Goal: Communication & Community: Share content

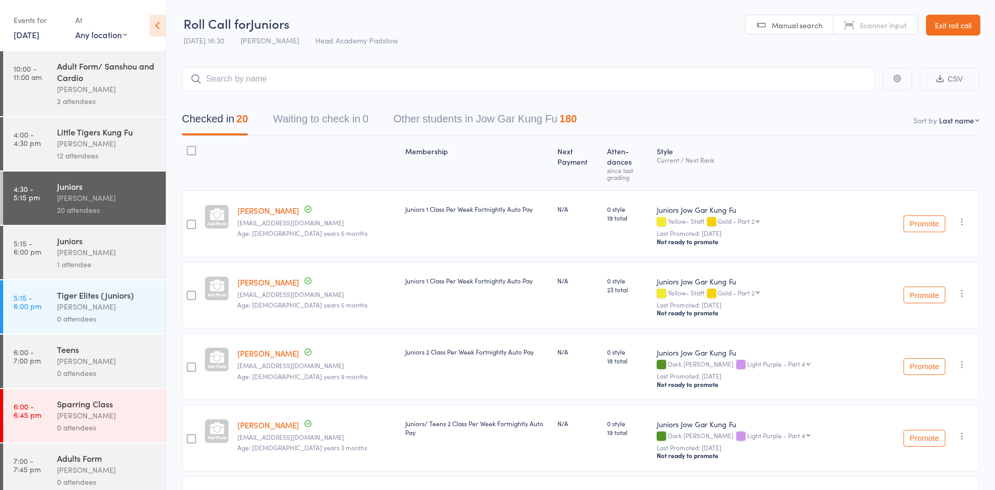
drag, startPoint x: 422, startPoint y: 77, endPoint x: 425, endPoint y: 70, distance: 7.8
click at [425, 70] on input "search" at bounding box center [528, 79] width 693 height 24
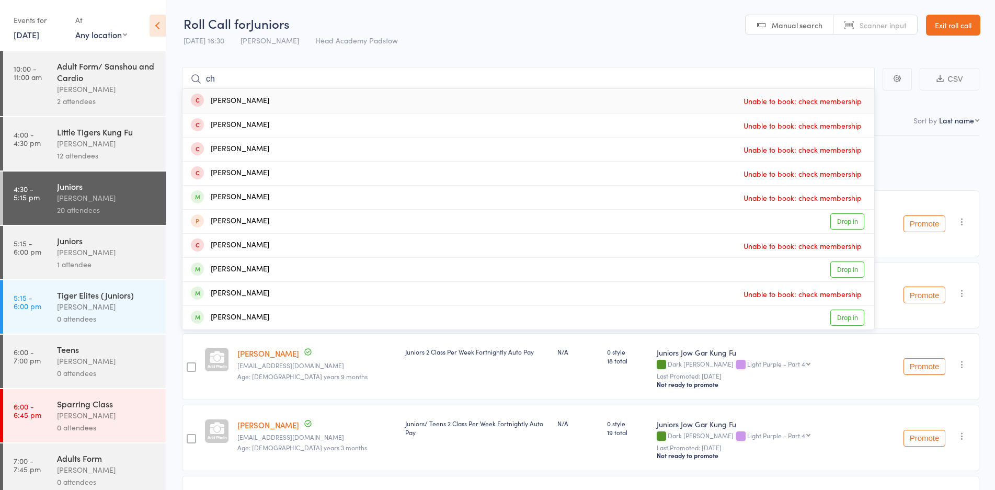
type input "c"
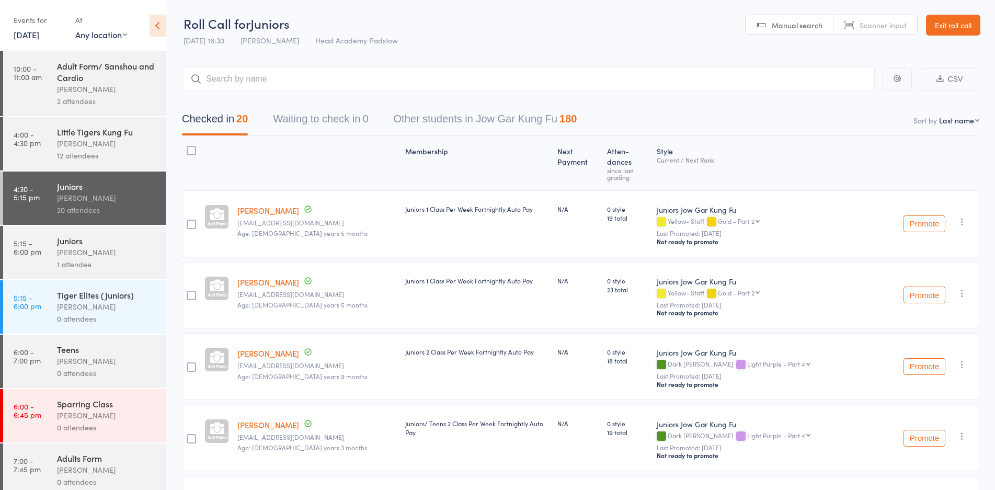
click at [89, 286] on div "Tiger Elites (Juniors) James Agius 0 attendees" at bounding box center [111, 306] width 109 height 53
click at [90, 286] on div "Tiger Elites (Juniors) James Agius 0 attendees" at bounding box center [111, 306] width 109 height 53
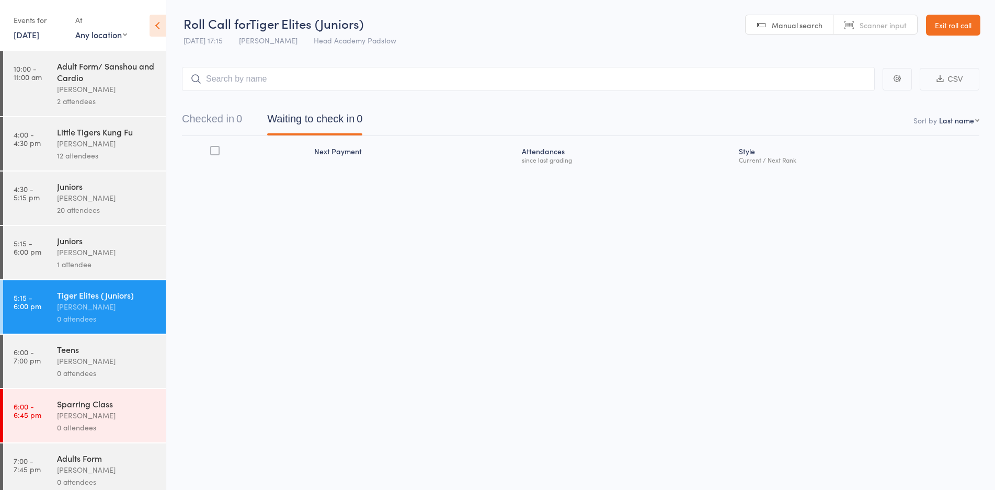
click at [217, 92] on div "Checked in 0 Waiting to check in 0" at bounding box center [580, 113] width 797 height 45
click at [234, 75] on input "search" at bounding box center [528, 79] width 693 height 24
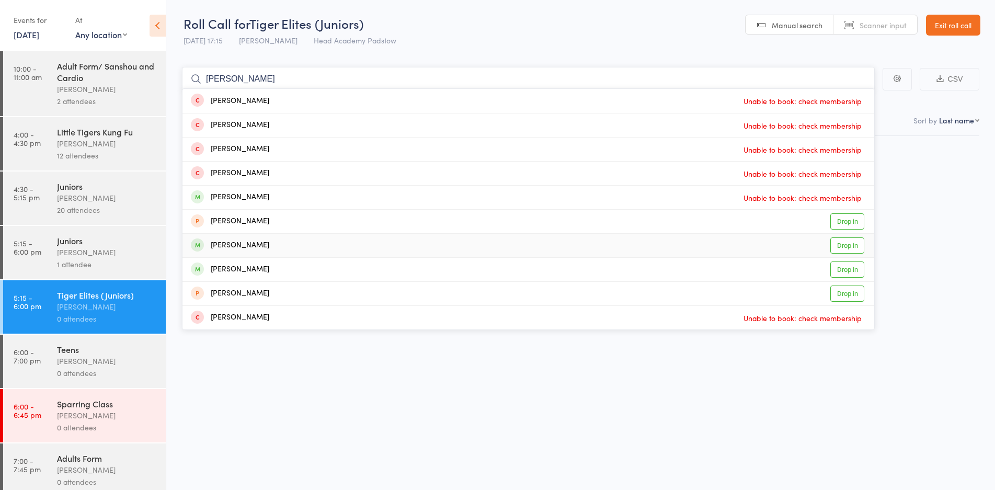
type input "chloe"
click at [278, 247] on div "Chloe Mitrevski Drop in" at bounding box center [528, 246] width 692 height 24
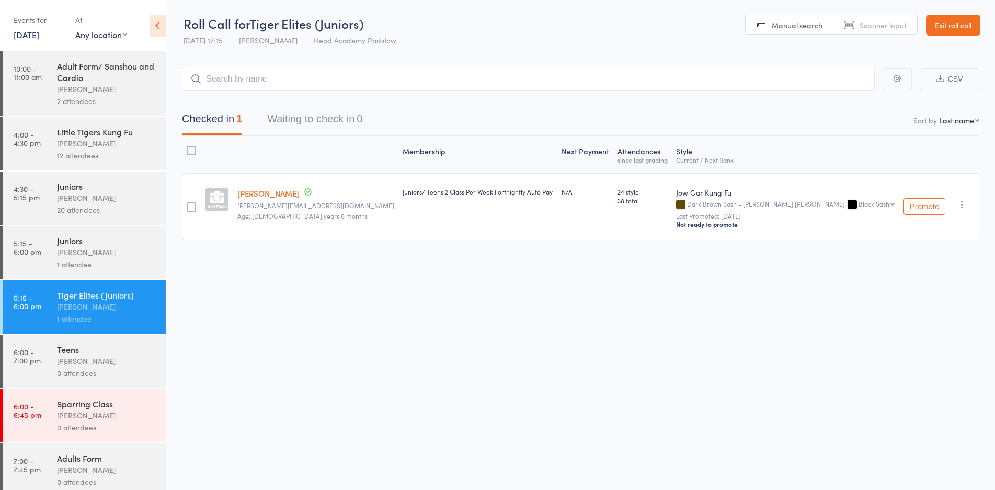
click at [342, 62] on main "CSV Checked in 1 Waiting to check in 0 Sort by Last name First name Last name B…" at bounding box center [580, 168] width 828 height 235
click at [59, 233] on div "Juniors James Agius 1 attendee" at bounding box center [111, 252] width 109 height 53
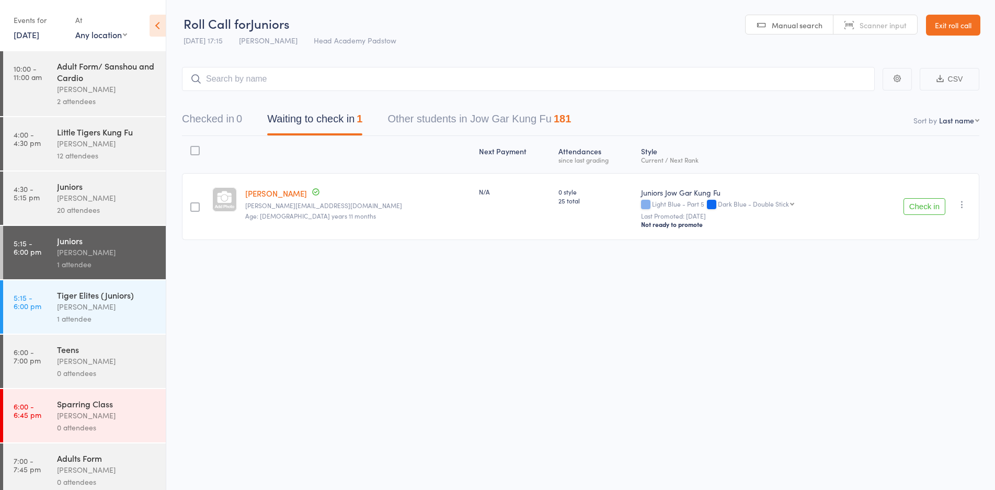
click at [218, 84] on input "search" at bounding box center [528, 79] width 693 height 24
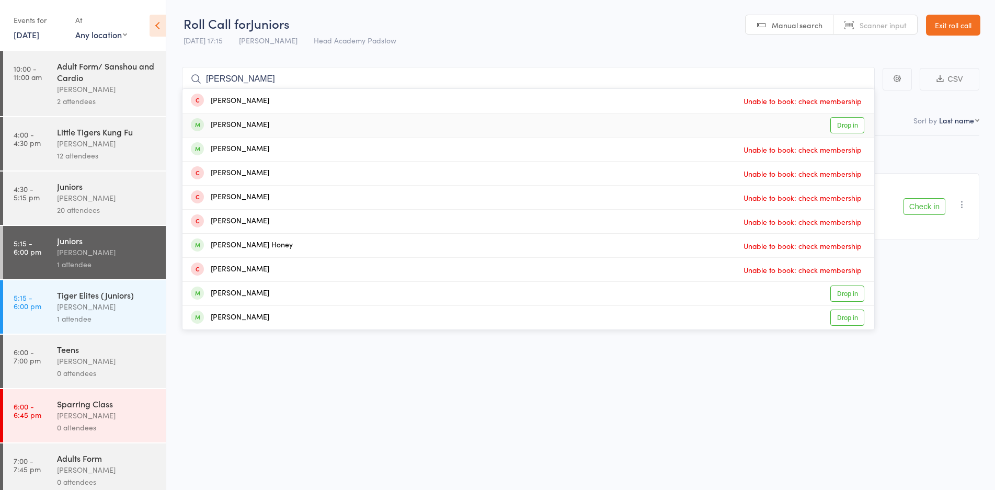
type input "harvey"
click at [254, 118] on div "Harvey Jimenez Drop in" at bounding box center [528, 125] width 692 height 24
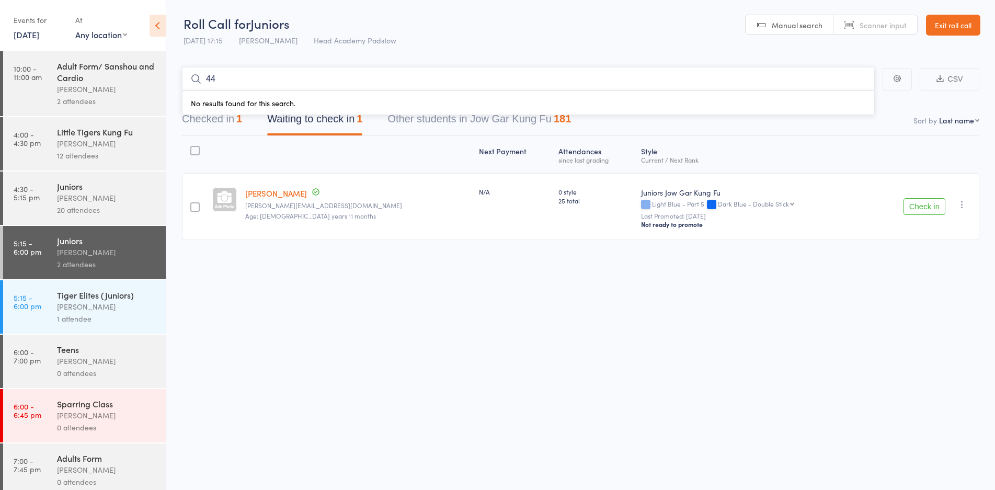
type input "4"
click at [258, 124] on div "Checked in 1 Waiting to check in 1 Other students in Jow Gar Kung Fu 181" at bounding box center [376, 122] width 414 height 28
click at [196, 124] on button "Checked in 1" at bounding box center [212, 122] width 60 height 28
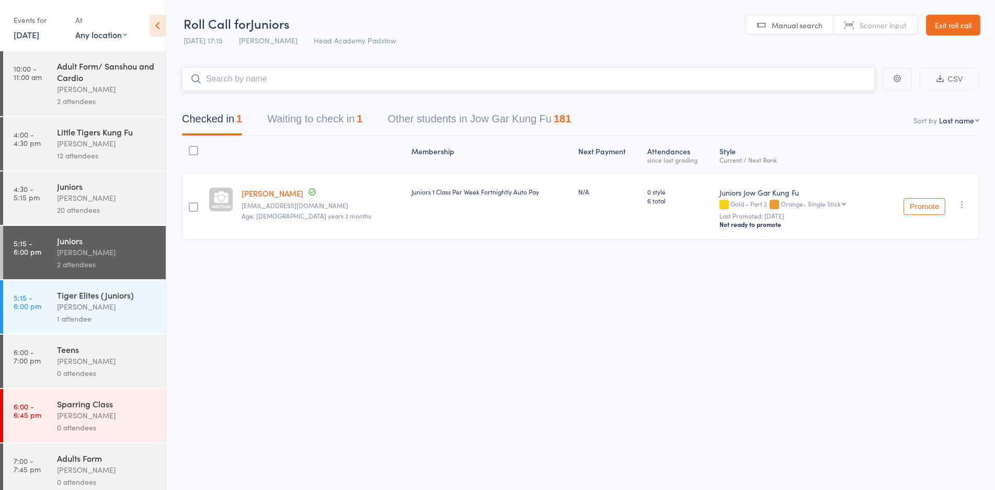
click at [280, 84] on input "search" at bounding box center [528, 79] width 693 height 24
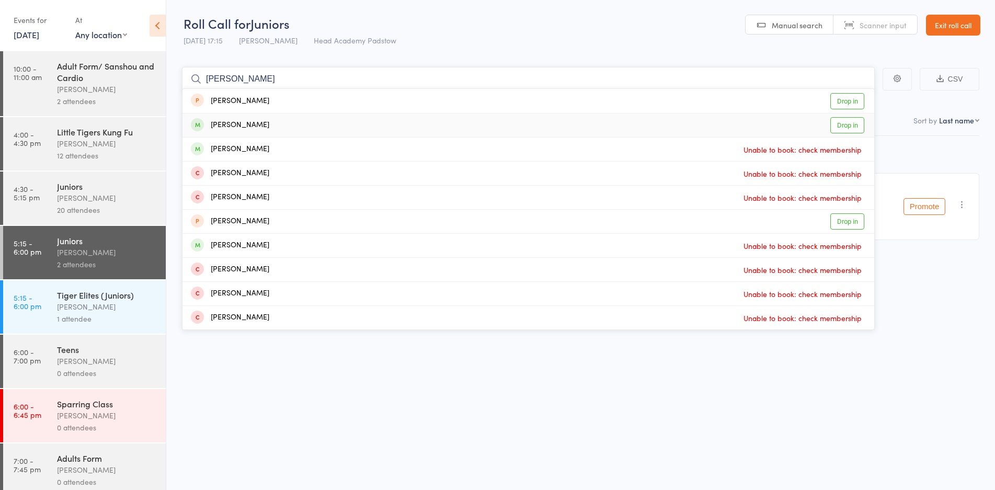
type input "noah c"
click at [243, 132] on div "Noah Cabrita Drop in" at bounding box center [528, 125] width 692 height 24
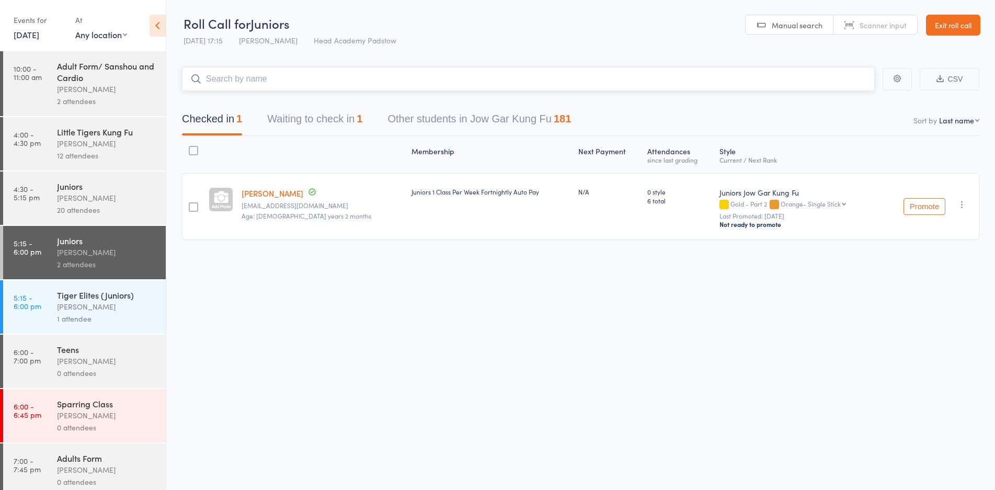
click at [269, 76] on input "search" at bounding box center [528, 79] width 693 height 24
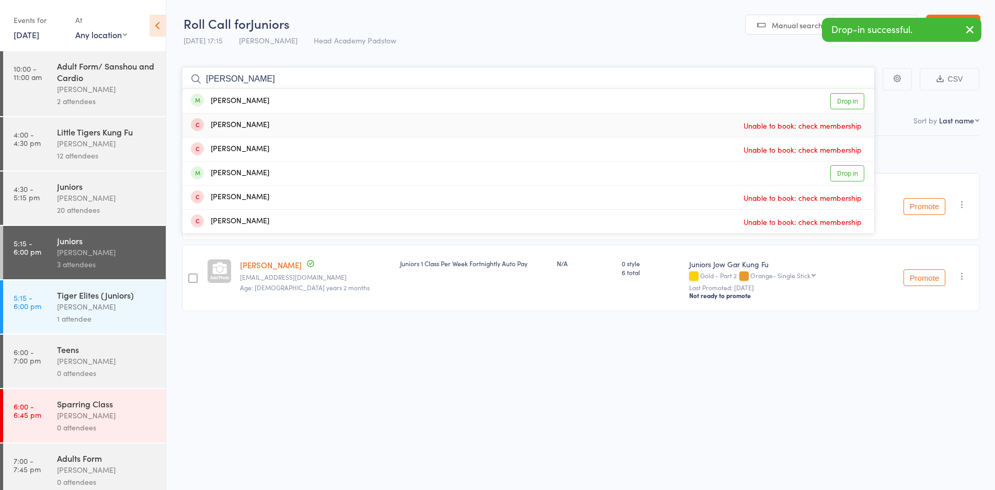
type input "anabeth"
click at [267, 107] on div "Annabeth Bryant Drop in" at bounding box center [528, 101] width 692 height 24
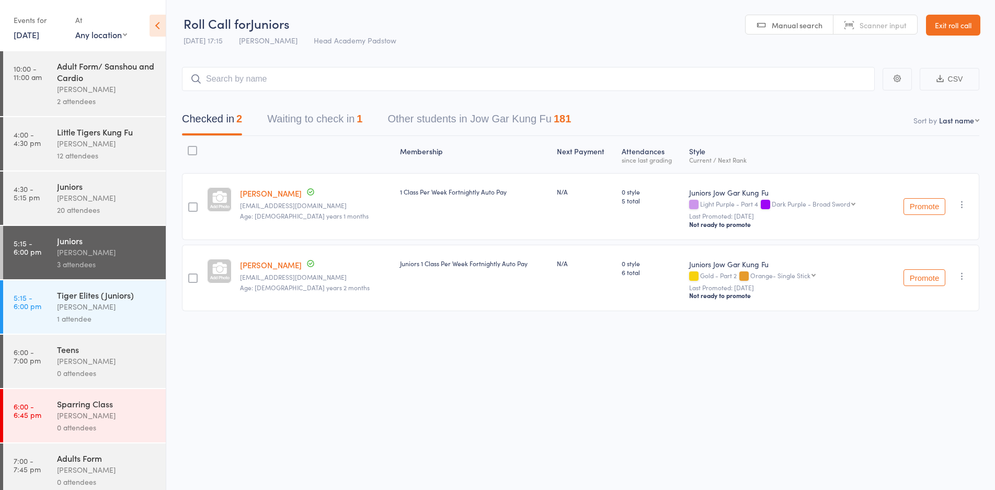
drag, startPoint x: 225, startPoint y: 47, endPoint x: 230, endPoint y: 70, distance: 23.5
click at [225, 52] on div "Roll Call for Juniors 12 Aug 17:15 James Agius Head Academy Padstow Manual sear…" at bounding box center [497, 245] width 995 height 490
click at [234, 78] on input "search" at bounding box center [528, 79] width 693 height 24
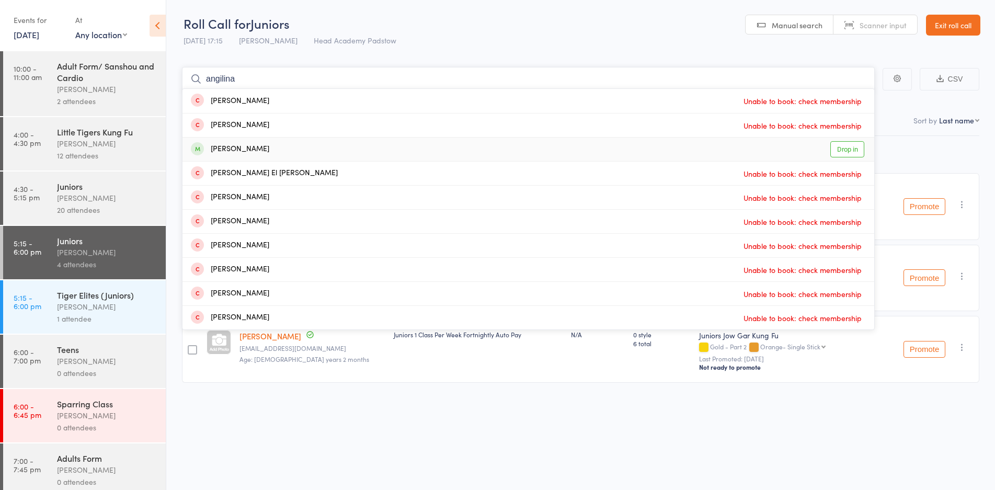
type input "angilina"
click at [254, 149] on div "[PERSON_NAME]" at bounding box center [230, 149] width 78 height 12
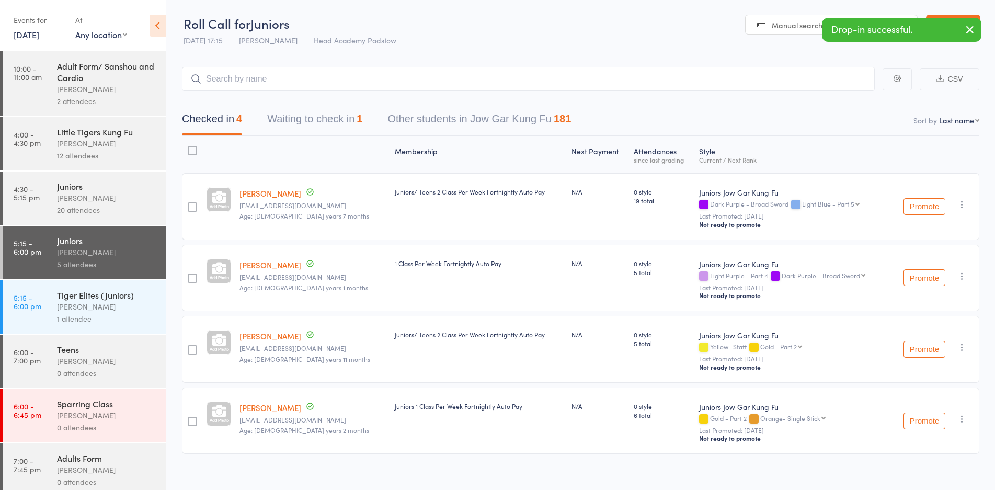
click at [96, 316] on div "1 attendee" at bounding box center [107, 319] width 100 height 12
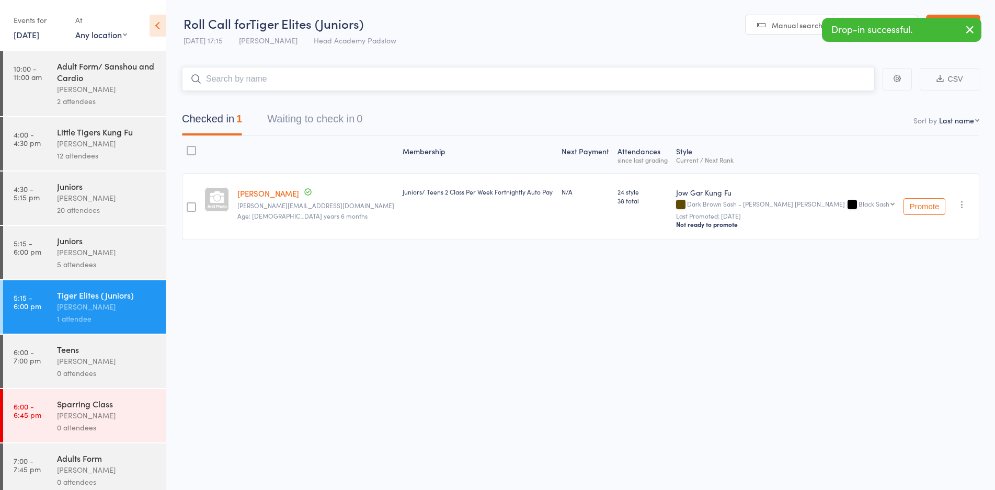
click at [249, 87] on input "search" at bounding box center [528, 79] width 693 height 24
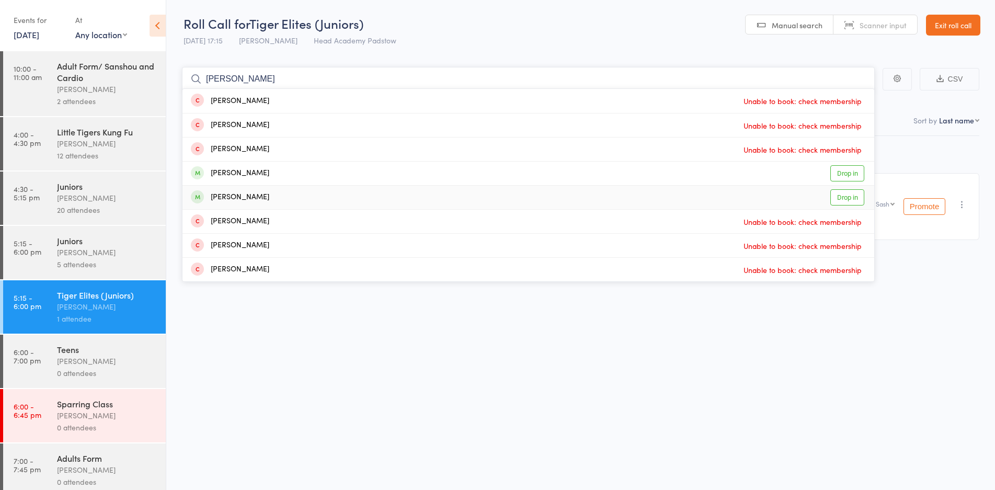
type input "logan"
click at [224, 191] on div "[PERSON_NAME]" at bounding box center [230, 197] width 78 height 12
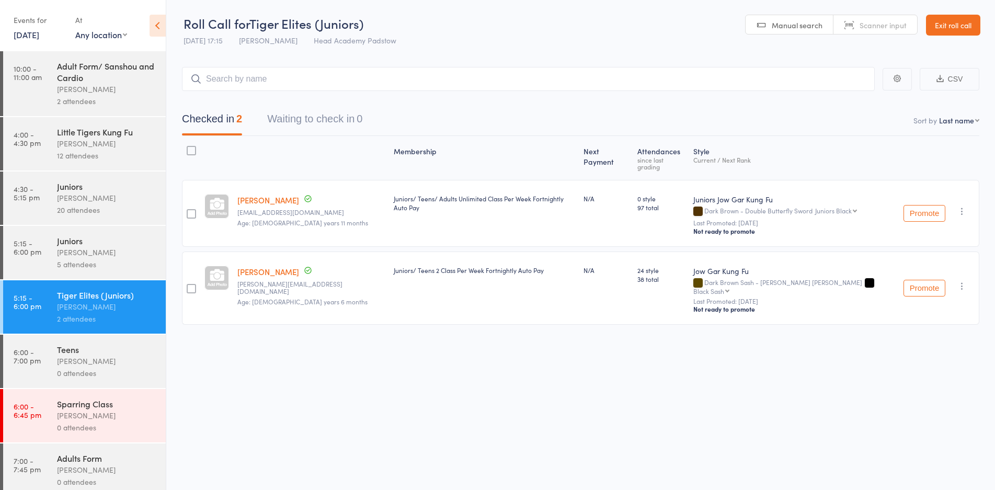
click at [34, 344] on link "6:00 - 7:00 pm Teens James Agius 0 attendees" at bounding box center [84, 361] width 163 height 53
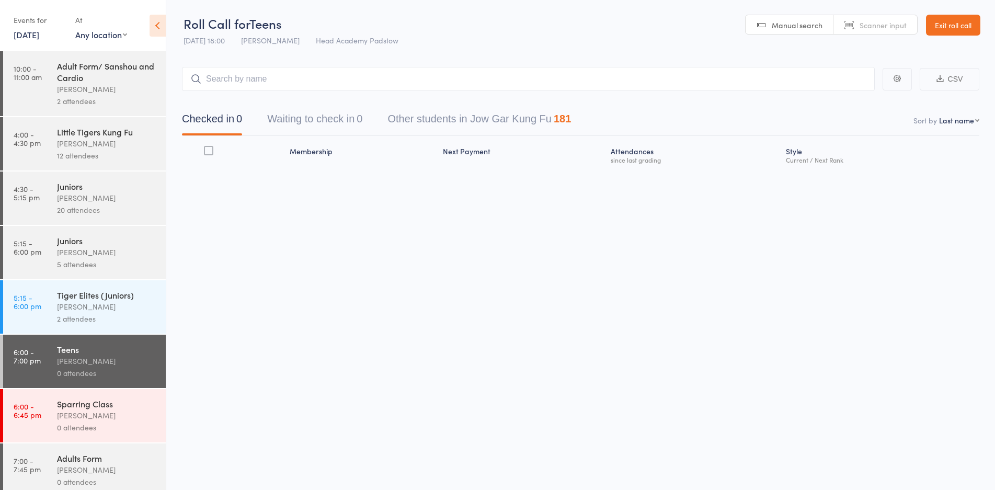
click at [50, 323] on link "5:15 - 6:00 pm Tiger Elites (Juniors) James Agius 2 attendees" at bounding box center [84, 306] width 163 height 53
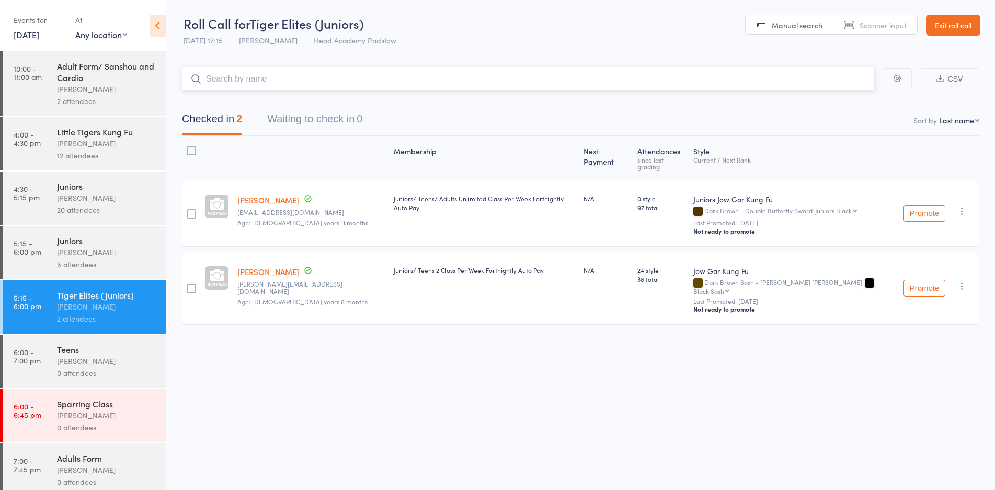
click at [231, 73] on input "search" at bounding box center [528, 79] width 693 height 24
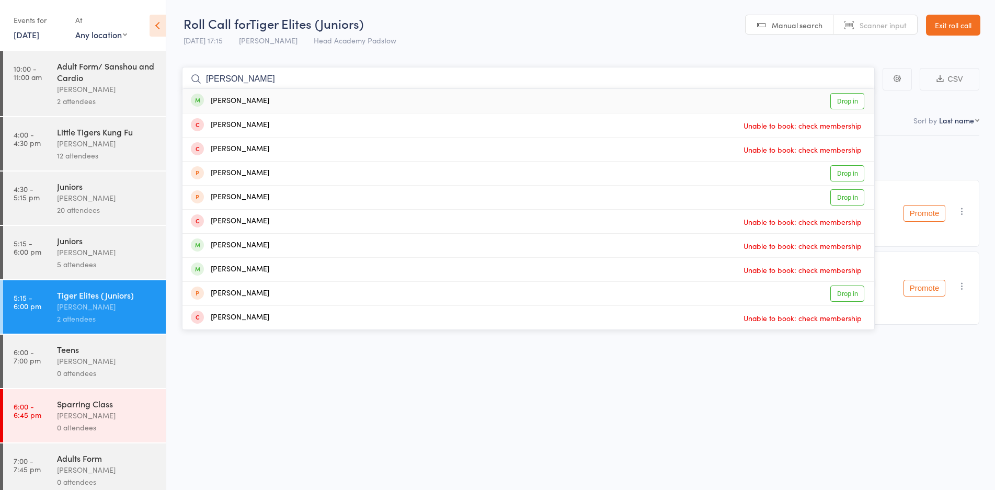
type input "jack stephen"
drag, startPoint x: 576, startPoint y: 93, endPoint x: 476, endPoint y: 75, distance: 101.3
click at [576, 90] on div "Jack Stephen Drop in" at bounding box center [528, 101] width 692 height 24
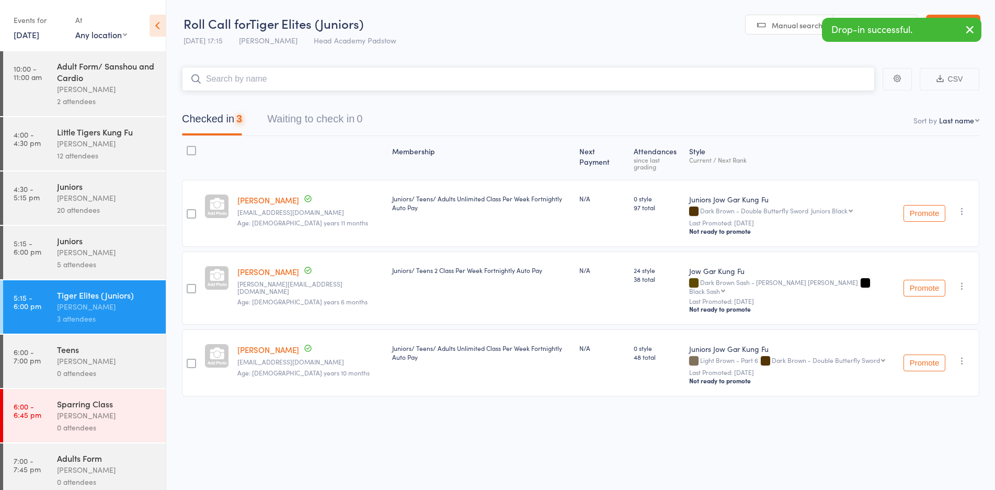
click at [382, 67] on input "search" at bounding box center [528, 79] width 693 height 24
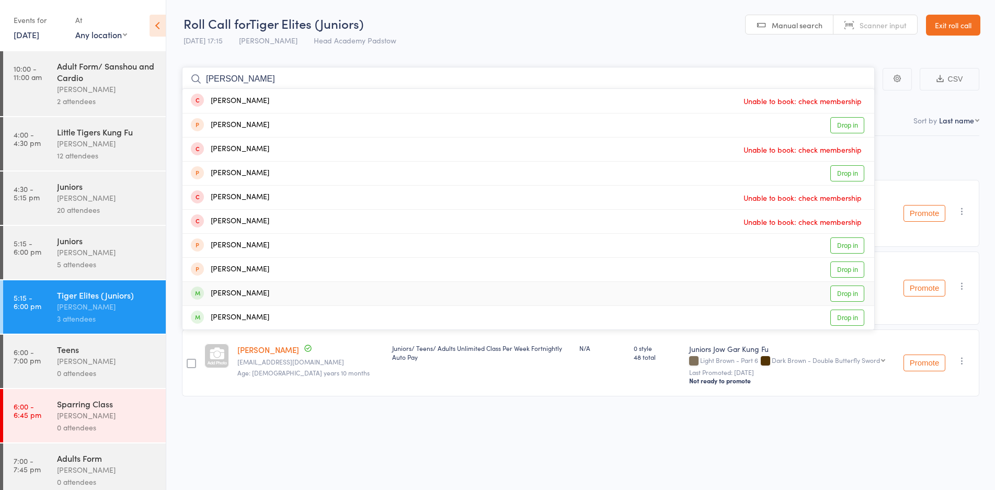
type input "james"
click at [232, 289] on div "James Nguyen" at bounding box center [230, 293] width 78 height 12
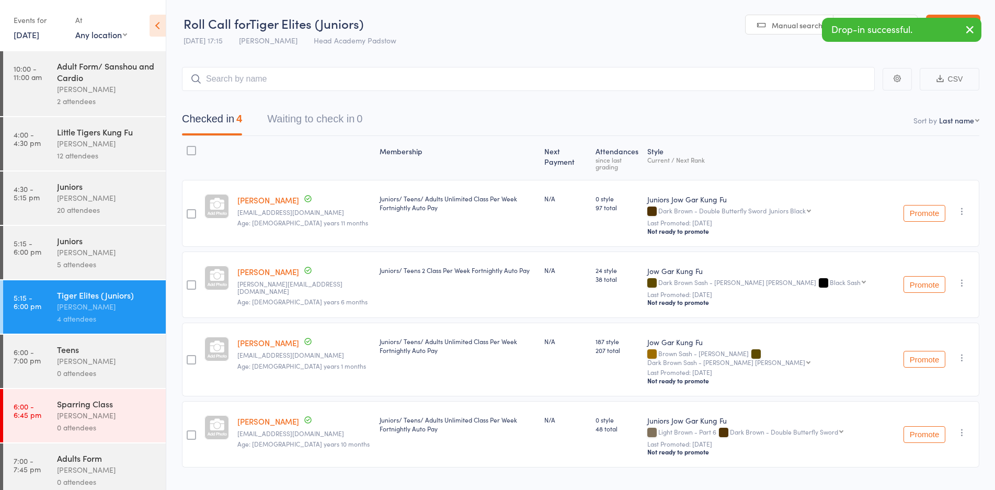
click at [38, 241] on time "5:15 - 6:00 pm" at bounding box center [28, 247] width 28 height 17
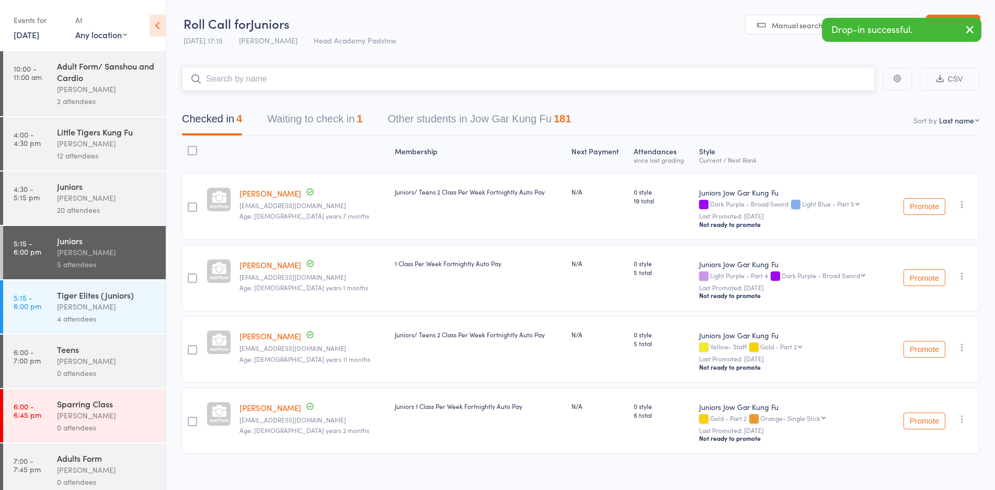
drag, startPoint x: 310, startPoint y: 79, endPoint x: 317, endPoint y: 75, distance: 7.7
click at [310, 79] on input "search" at bounding box center [528, 79] width 693 height 24
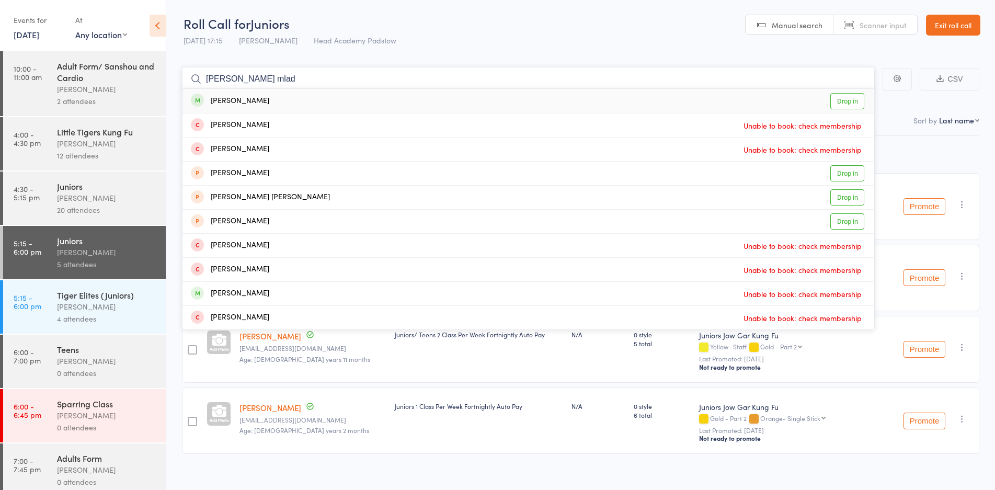
type input "micheal mlad"
click at [265, 104] on div "Michael Mladenovic" at bounding box center [230, 101] width 78 height 12
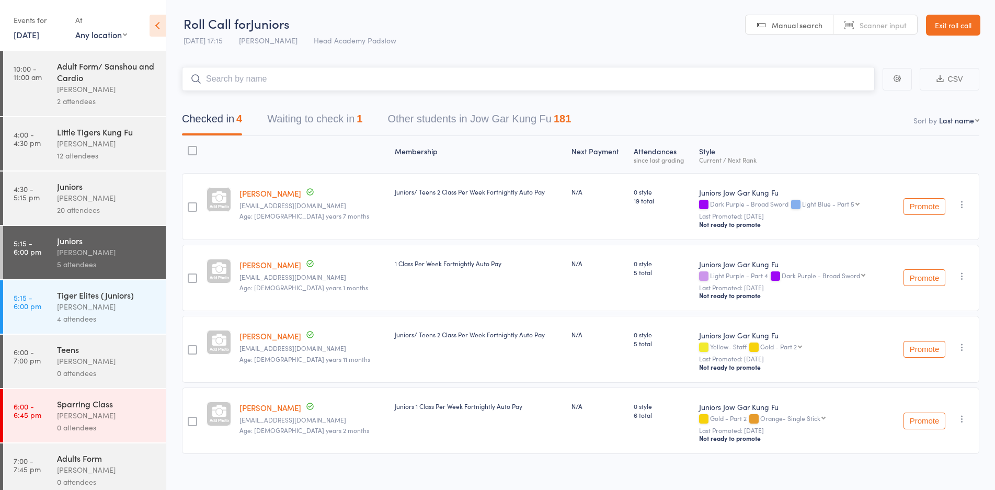
click at [267, 75] on input "search" at bounding box center [528, 79] width 693 height 24
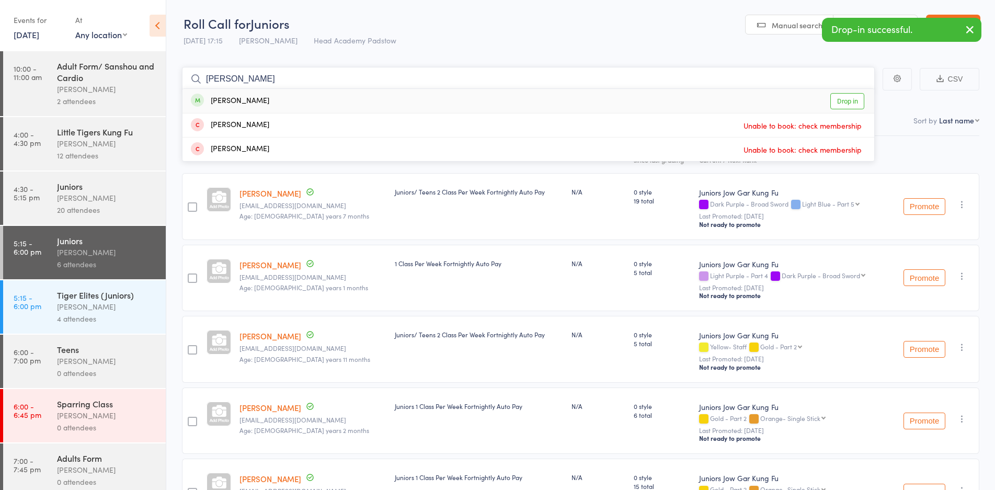
type input "duncan"
click at [222, 98] on div "Duncan Croft" at bounding box center [230, 101] width 78 height 12
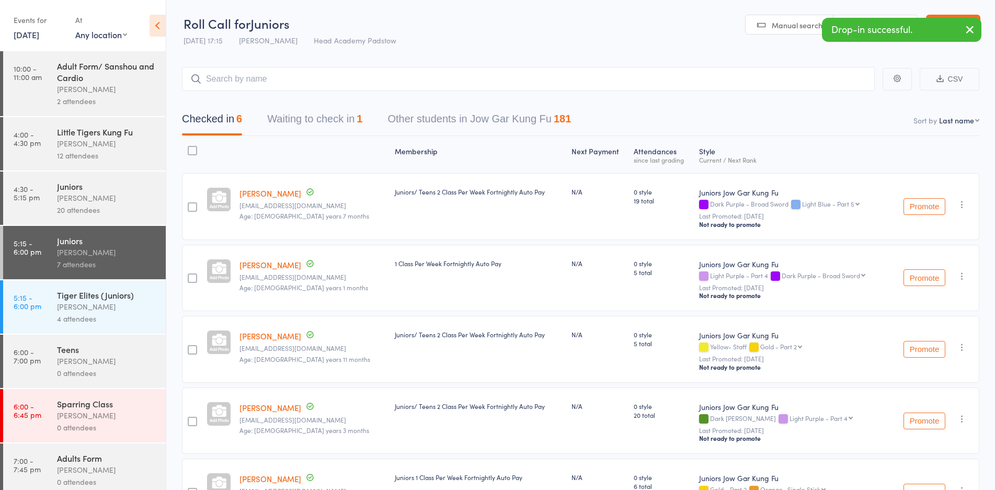
click at [240, 63] on main "CSV Checked in 6 Waiting to check in 1 Other students in Jow Gar Kung Fu 181 So…" at bounding box center [580, 347] width 828 height 592
click at [238, 73] on input "search" at bounding box center [528, 79] width 693 height 24
type input "vespa"
click at [222, 100] on div "Vespa Greenwell" at bounding box center [241, 101] width 100 height 12
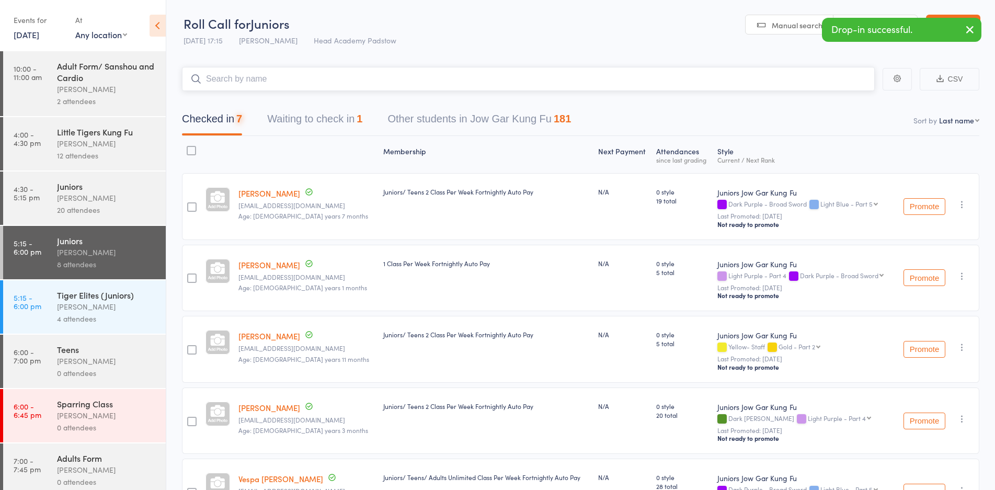
click at [232, 70] on input "search" at bounding box center [528, 79] width 693 height 24
click at [235, 78] on input "search" at bounding box center [528, 79] width 693 height 24
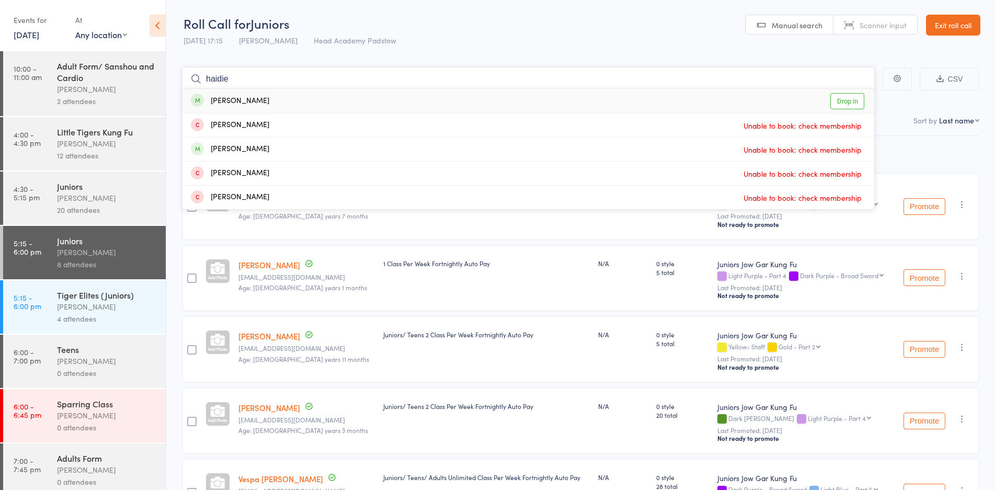
type input "haidie"
click at [240, 93] on div "Haidar Ghazi Drop in" at bounding box center [528, 101] width 692 height 24
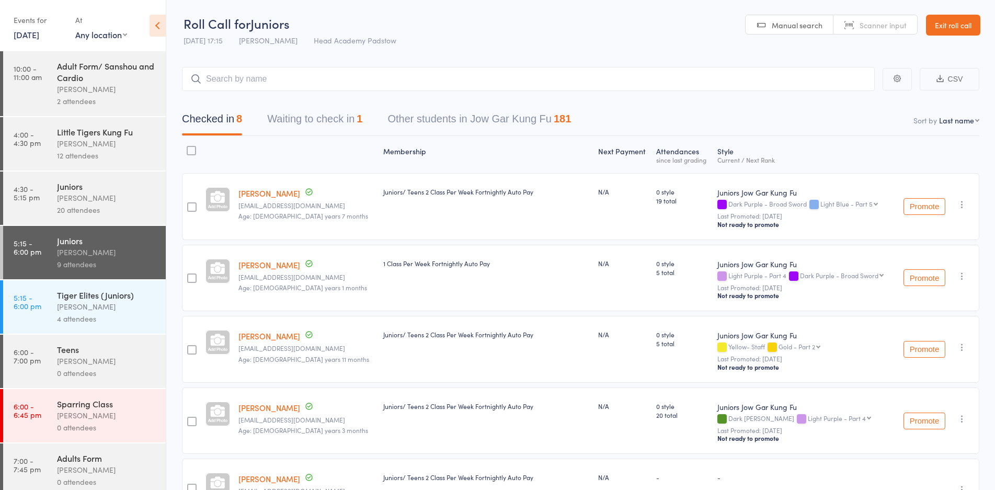
click at [66, 350] on div "Teens" at bounding box center [107, 348] width 100 height 11
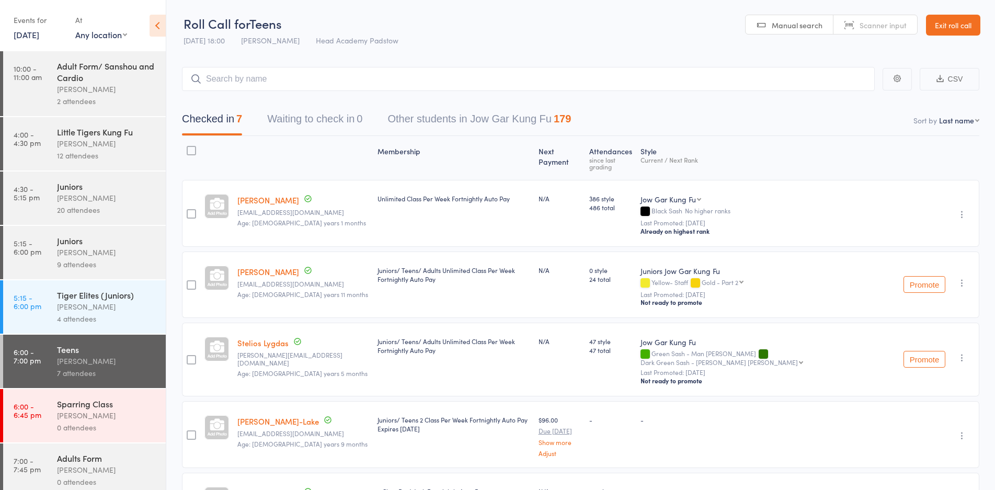
click at [519, 57] on main "CSV Checked in 7 Waiting to check in 0 Other students in Jow Gar Kung Fu 179 So…" at bounding box center [580, 389] width 828 height 677
click at [958, 22] on link "Exit roll call" at bounding box center [953, 25] width 54 height 21
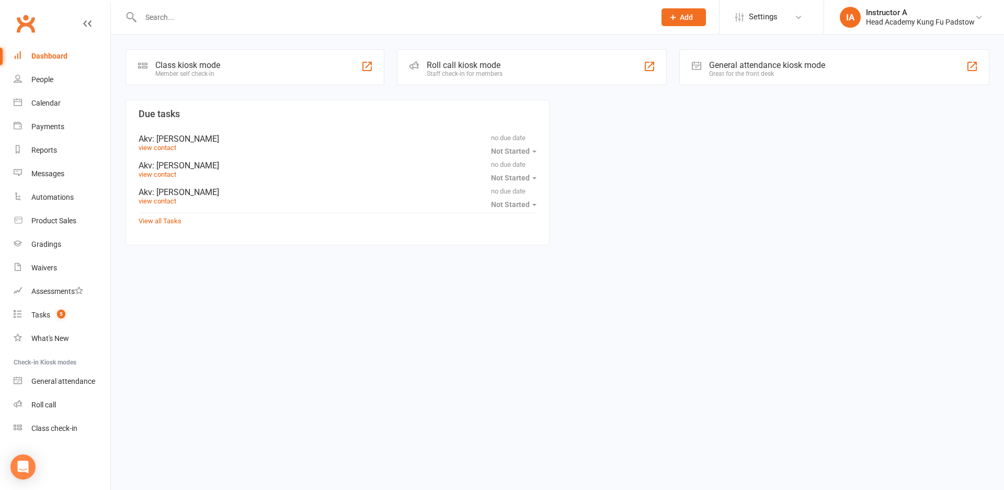
click at [373, 16] on input "text" at bounding box center [392, 17] width 510 height 15
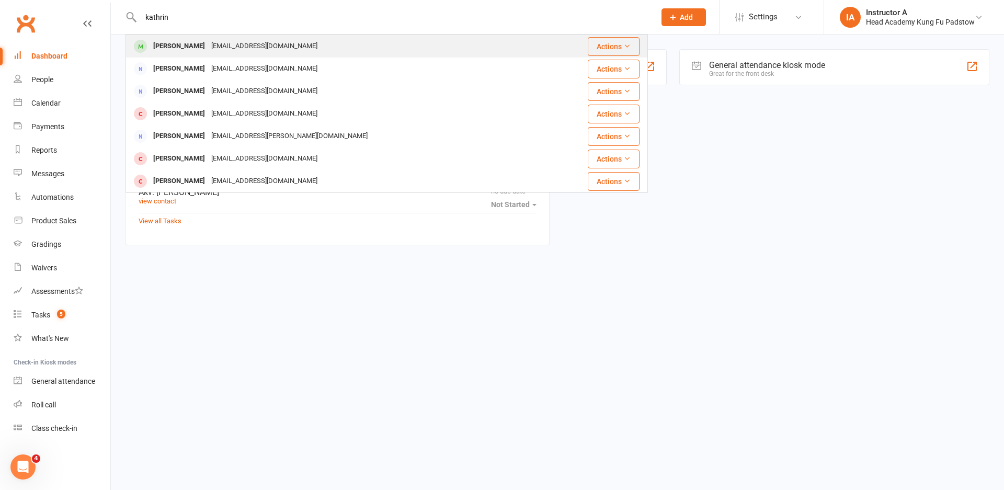
type input "kathrin"
click at [222, 38] on div "Katherine Zeng 360205044@qq.com" at bounding box center [335, 46] width 419 height 21
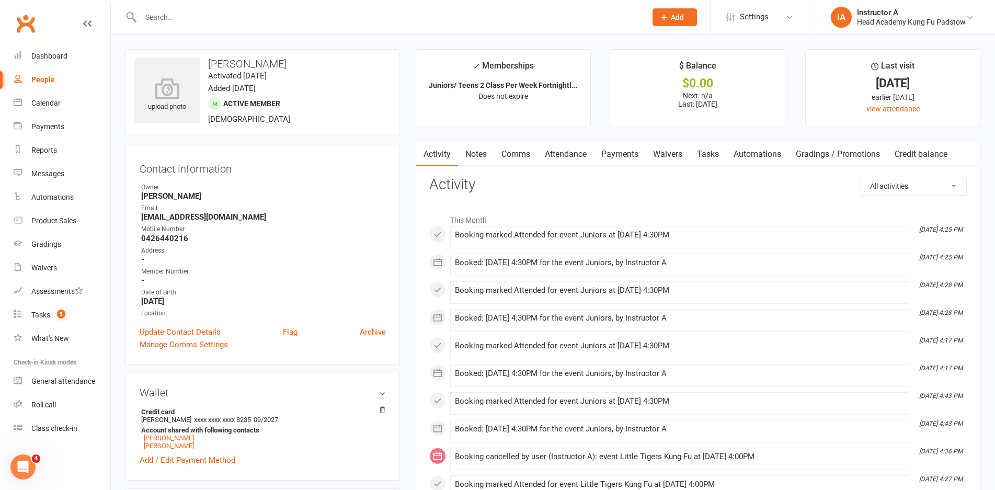
click at [34, 10] on link "Clubworx" at bounding box center [26, 23] width 26 height 26
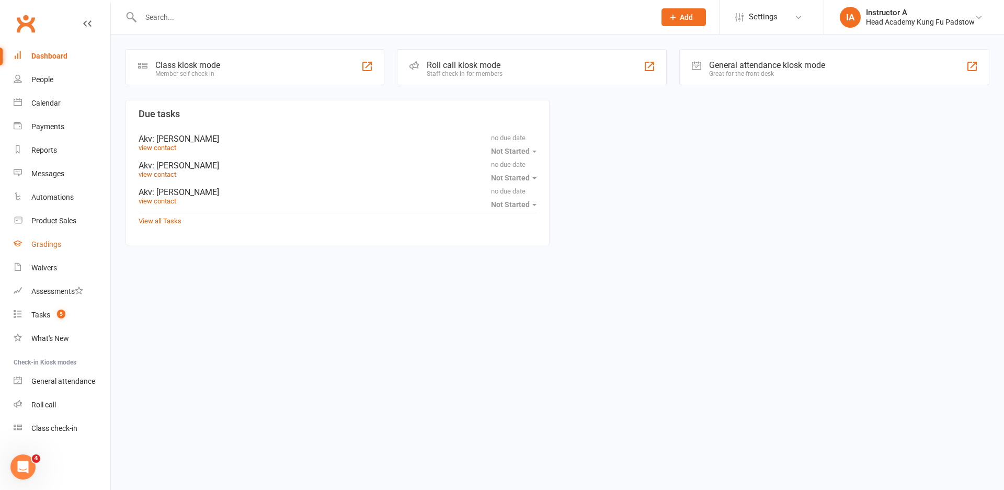
click at [63, 235] on link "Gradings" at bounding box center [62, 245] width 97 height 24
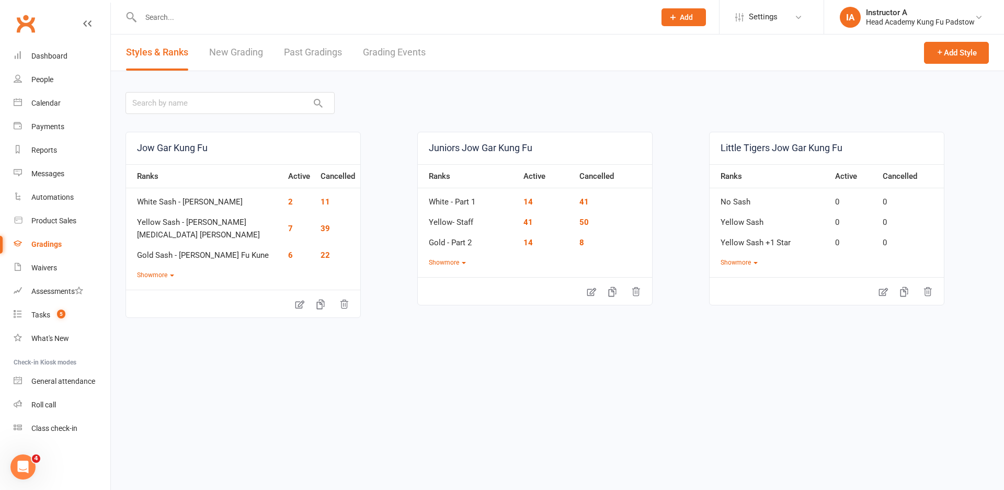
click at [353, 53] on div "Styles & Ranks New Grading Past Gradings Grading Events" at bounding box center [276, 52] width 330 height 36
drag, startPoint x: 355, startPoint y: 53, endPoint x: 374, endPoint y: 53, distance: 18.8
click at [365, 53] on div "Styles & Ranks New Grading Past Gradings Grading Events" at bounding box center [276, 52] width 330 height 36
click at [374, 53] on link "Grading Events" at bounding box center [394, 52] width 63 height 36
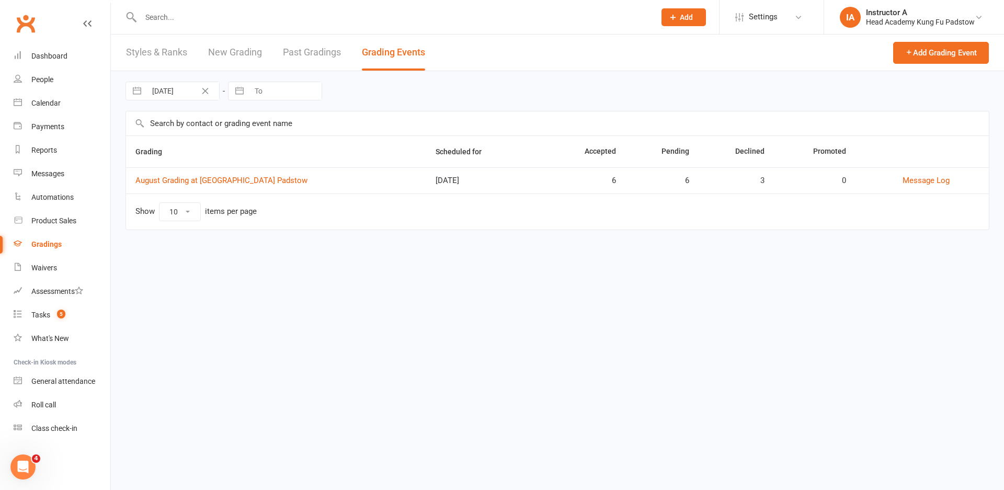
click at [237, 192] on td "August Grading at Head Academy Padstow" at bounding box center [276, 180] width 300 height 26
click at [239, 188] on td "August Grading at Head Academy Padstow" at bounding box center [276, 180] width 300 height 26
click at [245, 175] on td "August Grading at Head Academy Padstow" at bounding box center [276, 180] width 300 height 26
click at [237, 179] on link "August Grading at Head Academy Padstow" at bounding box center [221, 180] width 172 height 9
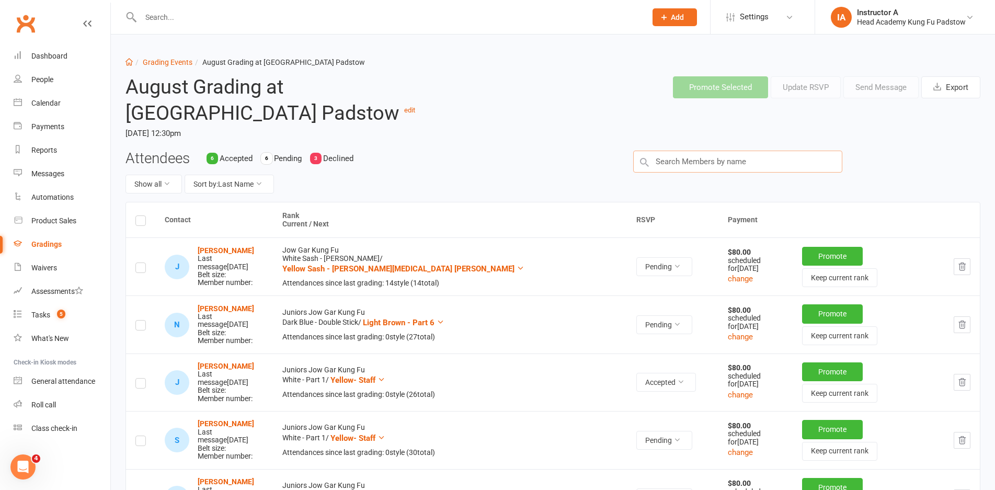
click at [703, 157] on input "text" at bounding box center [737, 162] width 209 height 22
click at [690, 153] on input "text" at bounding box center [737, 162] width 209 height 22
click at [690, 161] on input "text" at bounding box center [737, 162] width 209 height 22
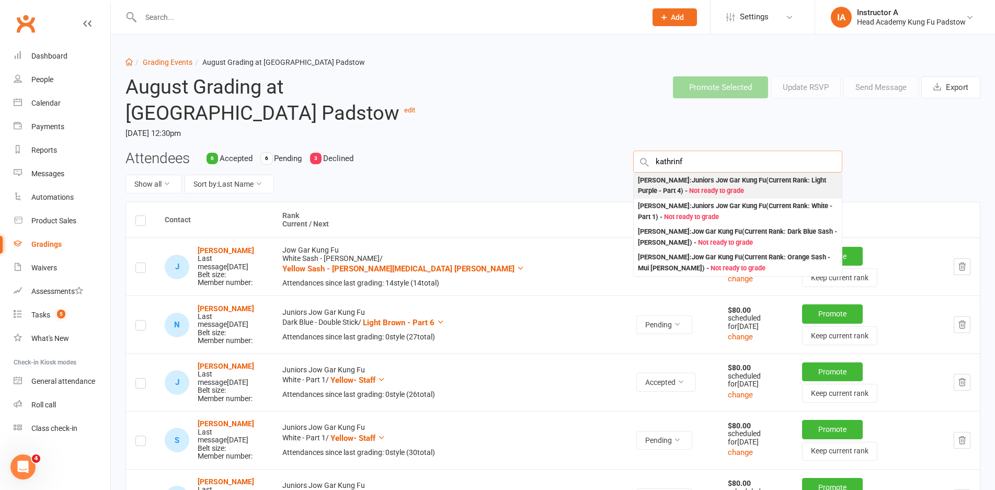
type input "kathrinf"
click at [728, 176] on div "Katherine Zeng : Juniors Jow Gar Kung Fu (Current Rank: Light Purple - Part 4 )…" at bounding box center [738, 185] width 200 height 21
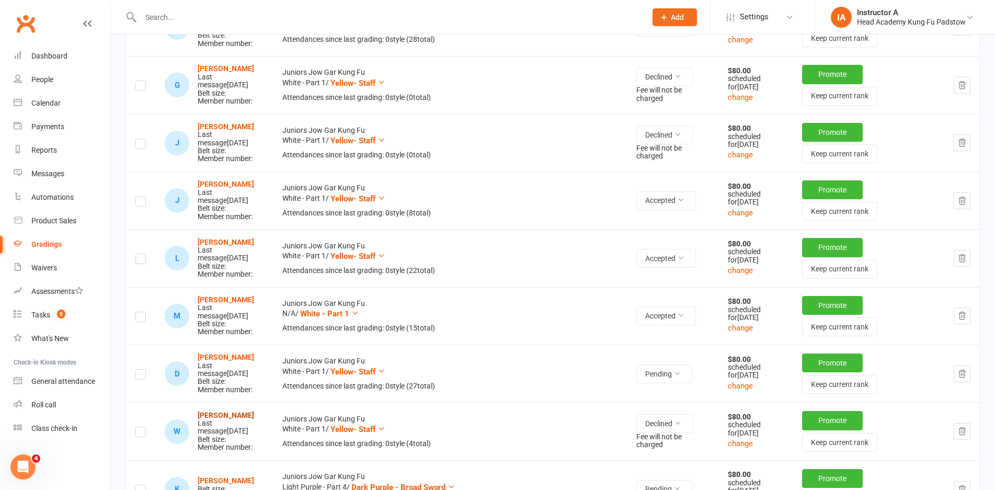
scroll to position [646, 0]
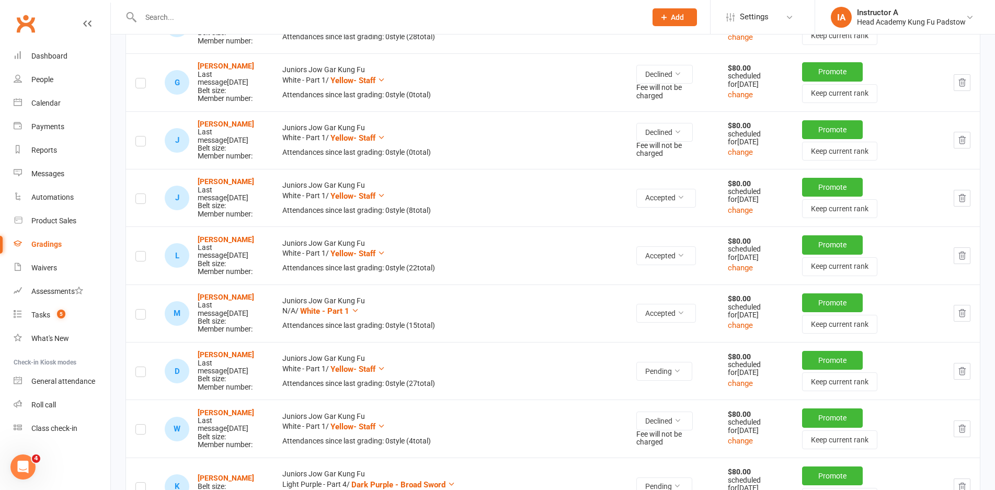
click at [134, 457] on td at bounding box center [140, 485] width 29 height 57
click at [135, 489] on label at bounding box center [140, 489] width 10 height 0
click at [135, 482] on input "checkbox" at bounding box center [140, 482] width 10 height 0
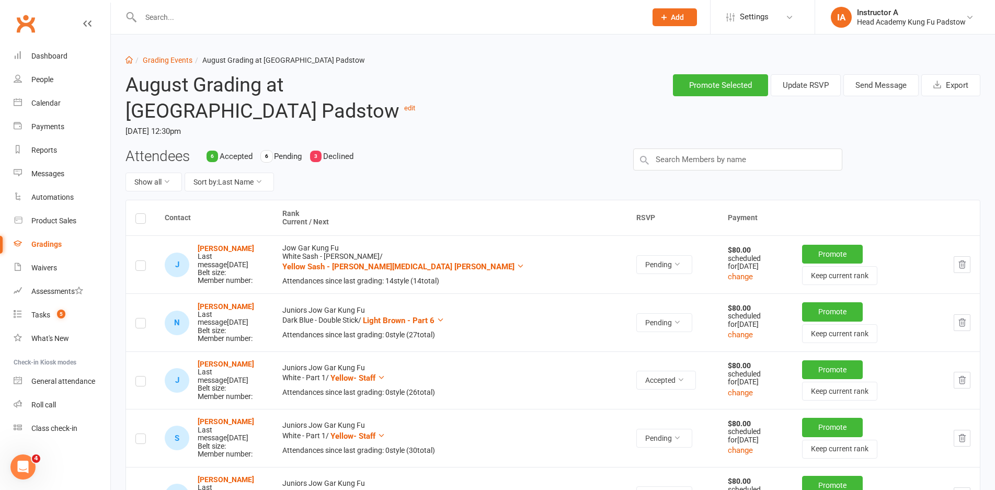
scroll to position [0, 0]
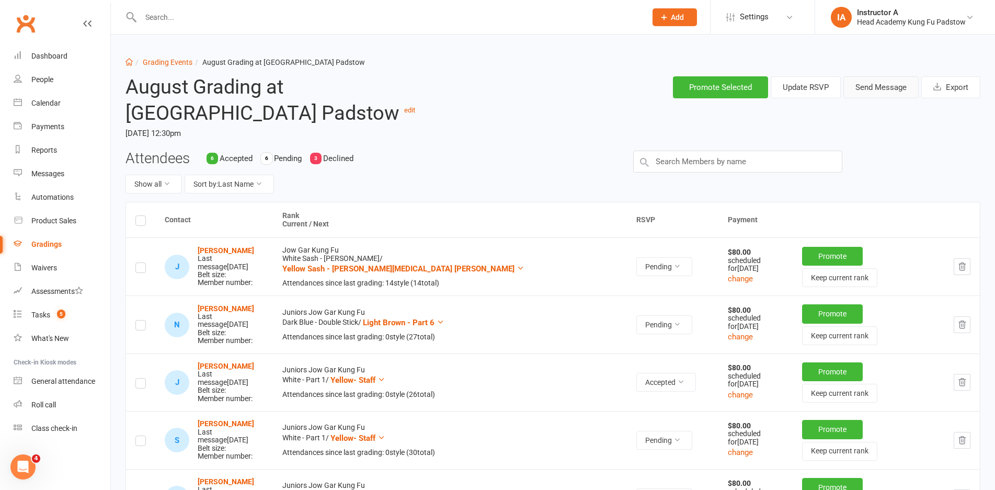
click at [868, 84] on button "Send Message" at bounding box center [880, 87] width 75 height 22
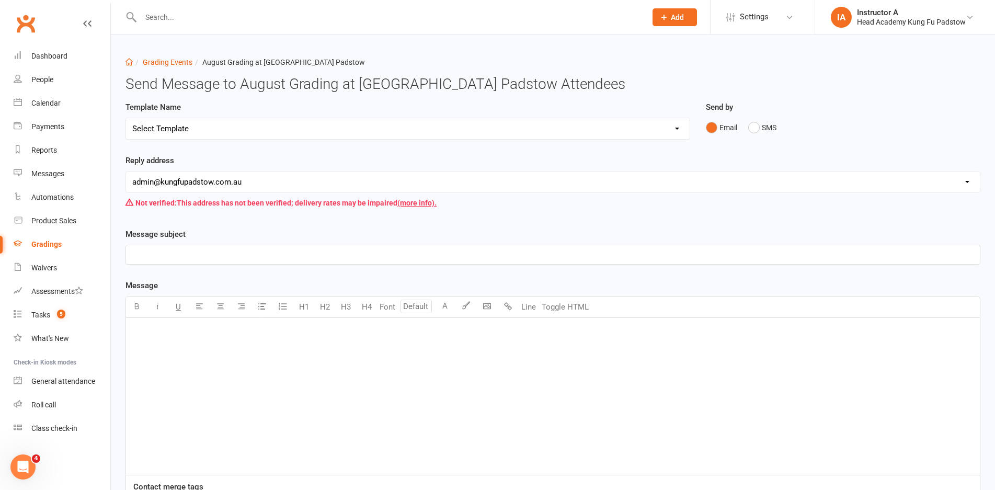
click at [280, 111] on div "Template Name Select Template [Email] Confirmation of Successful Grading [Email…" at bounding box center [407, 120] width 565 height 39
drag, startPoint x: 251, startPoint y: 132, endPoint x: 219, endPoint y: 139, distance: 33.0
click at [251, 133] on select "Select Template [Email] Confirmation of Successful Grading [Email] Grading Even…" at bounding box center [407, 128] width 563 height 21
select select "2"
click at [126, 118] on select "Select Template [Email] Confirmation of Successful Grading [Email] Grading Even…" at bounding box center [407, 128] width 563 height 21
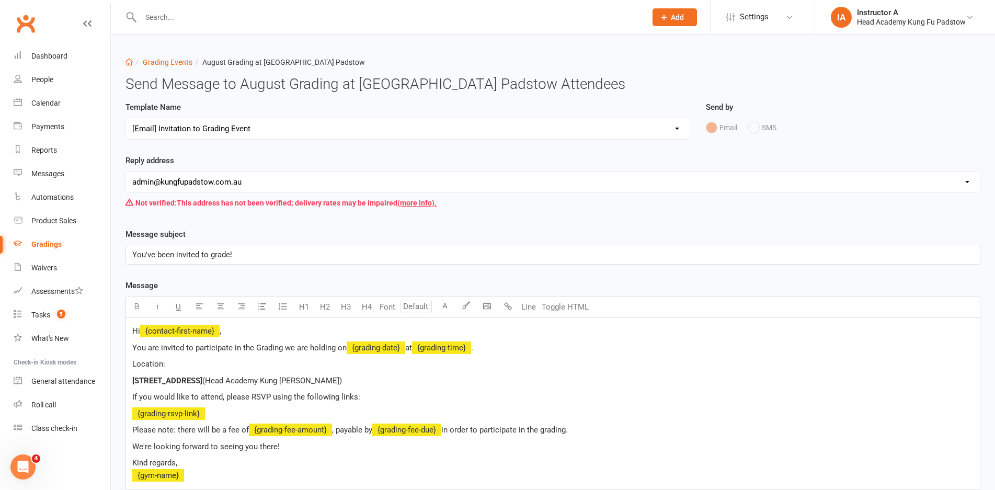
scroll to position [179, 0]
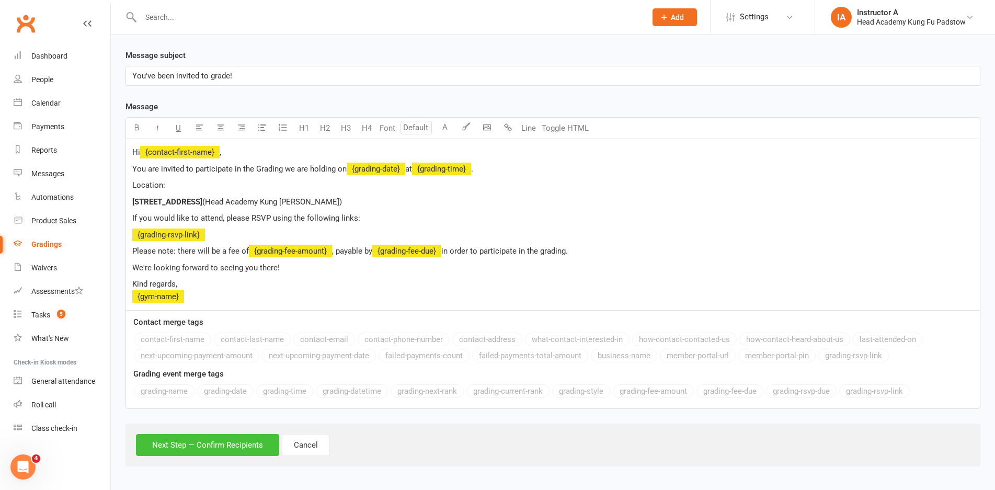
click at [192, 439] on button "Next Step — Confirm Recipients" at bounding box center [207, 445] width 143 height 22
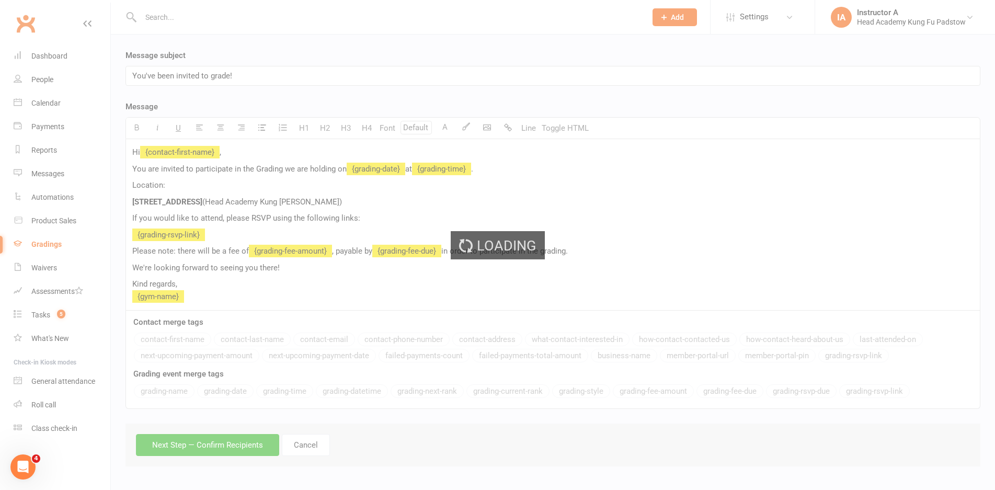
scroll to position [124, 0]
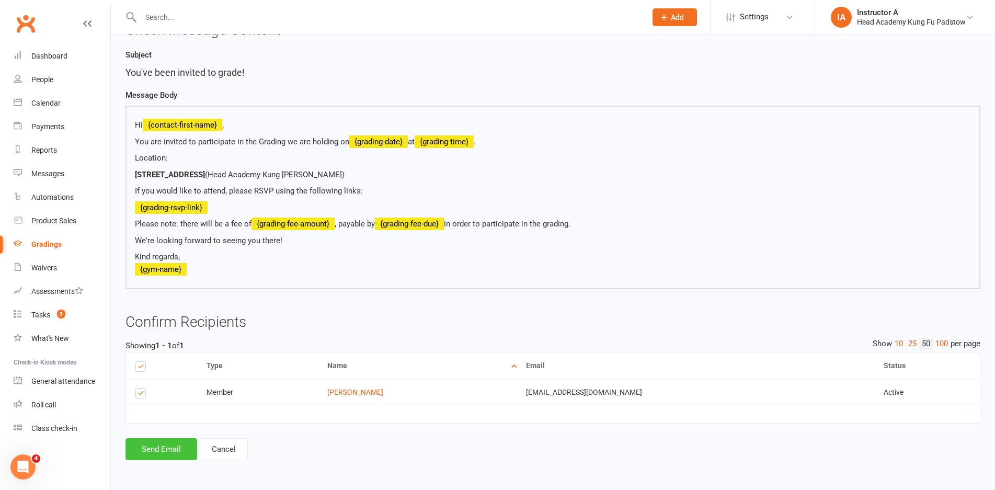
drag, startPoint x: 153, startPoint y: 444, endPoint x: 187, endPoint y: 164, distance: 281.7
click at [153, 443] on button "Send Email" at bounding box center [161, 449] width 72 height 22
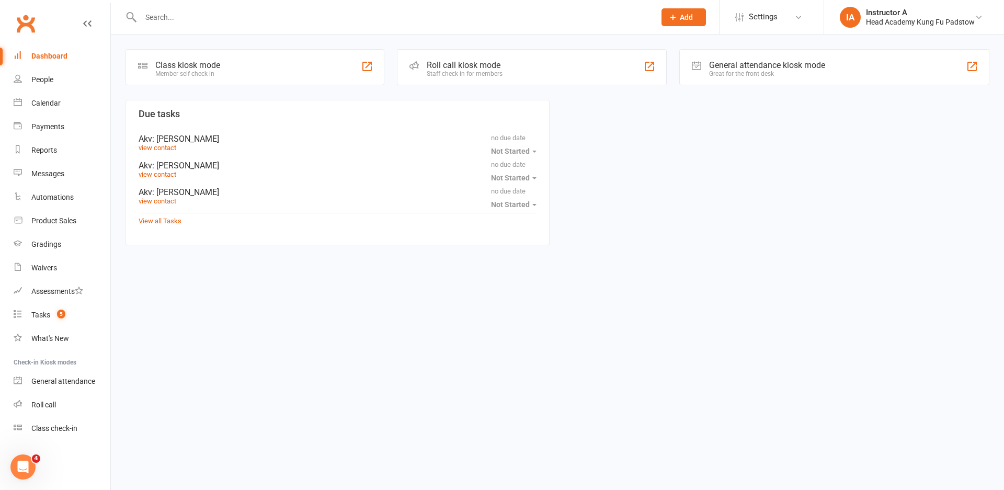
click at [456, 68] on div "Roll call kiosk mode" at bounding box center [465, 65] width 76 height 10
